Goal: Information Seeking & Learning: Find specific fact

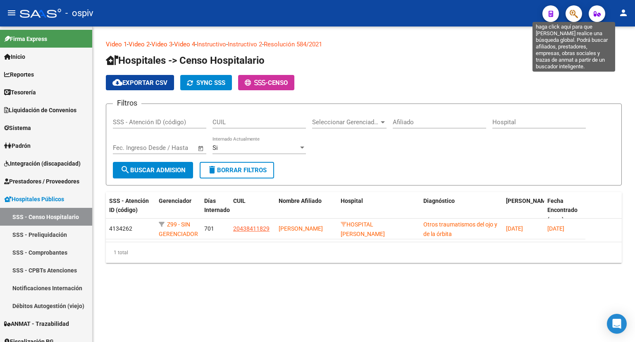
click at [572, 10] on icon "button" at bounding box center [574, 14] width 8 height 10
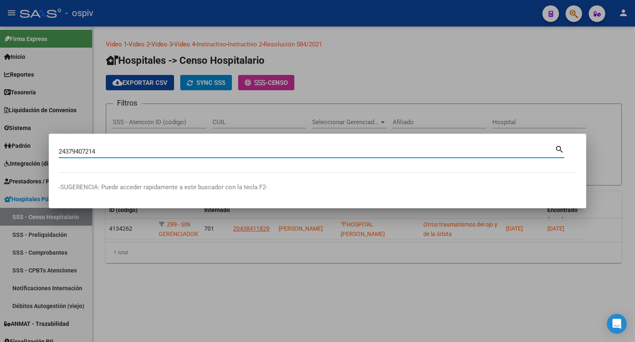
type input "24379407214"
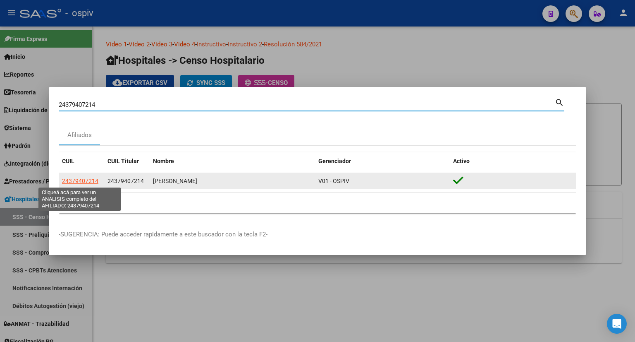
click at [75, 183] on span "24379407214" at bounding box center [80, 180] width 36 height 7
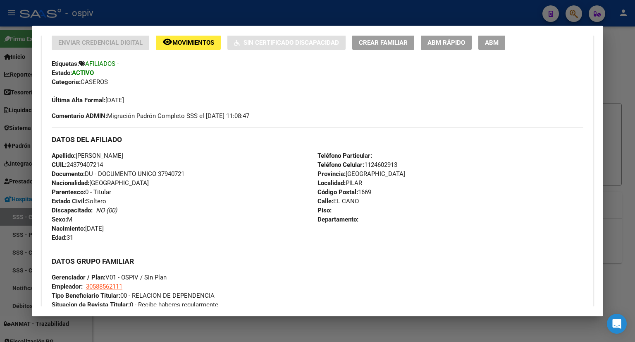
scroll to position [207, 0]
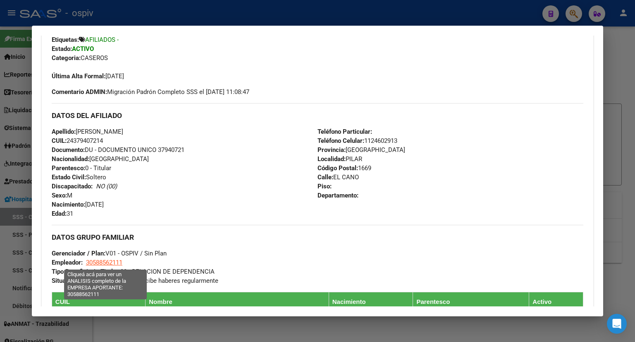
click at [102, 259] on span "30588562111" at bounding box center [104, 262] width 36 height 7
type textarea "30588562111"
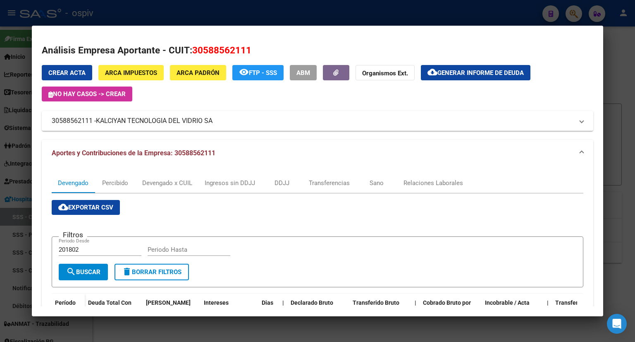
click at [422, 8] on div at bounding box center [317, 171] width 635 height 342
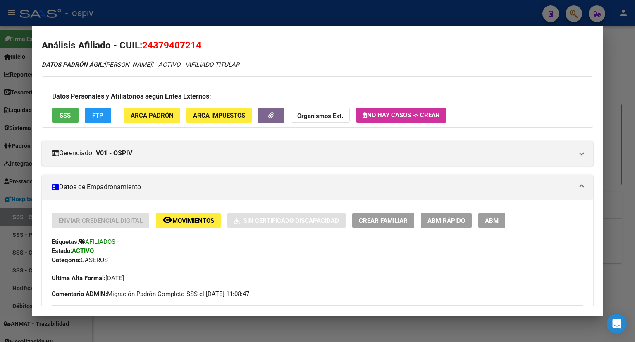
scroll to position [0, 0]
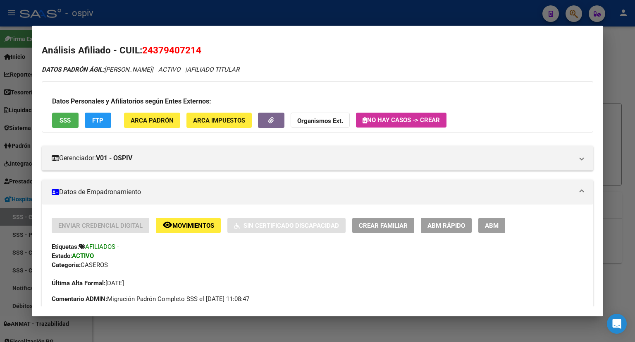
click at [487, 13] on div at bounding box center [317, 171] width 635 height 342
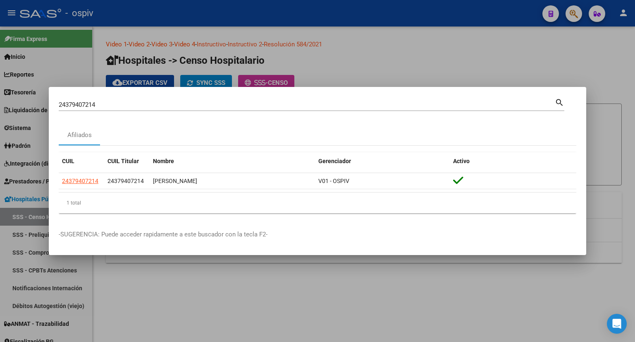
click at [460, 57] on div at bounding box center [317, 171] width 635 height 342
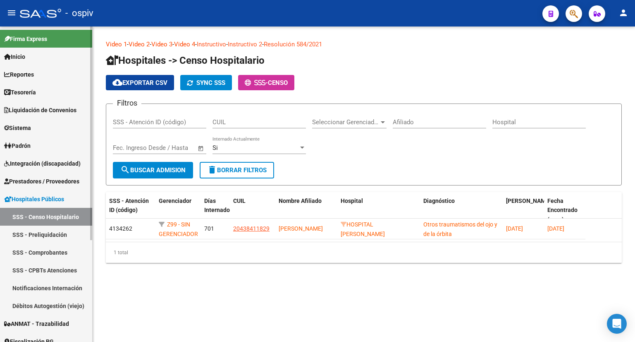
click at [20, 56] on span "Inicio" at bounding box center [14, 56] width 21 height 9
